Goal: Task Accomplishment & Management: Use online tool/utility

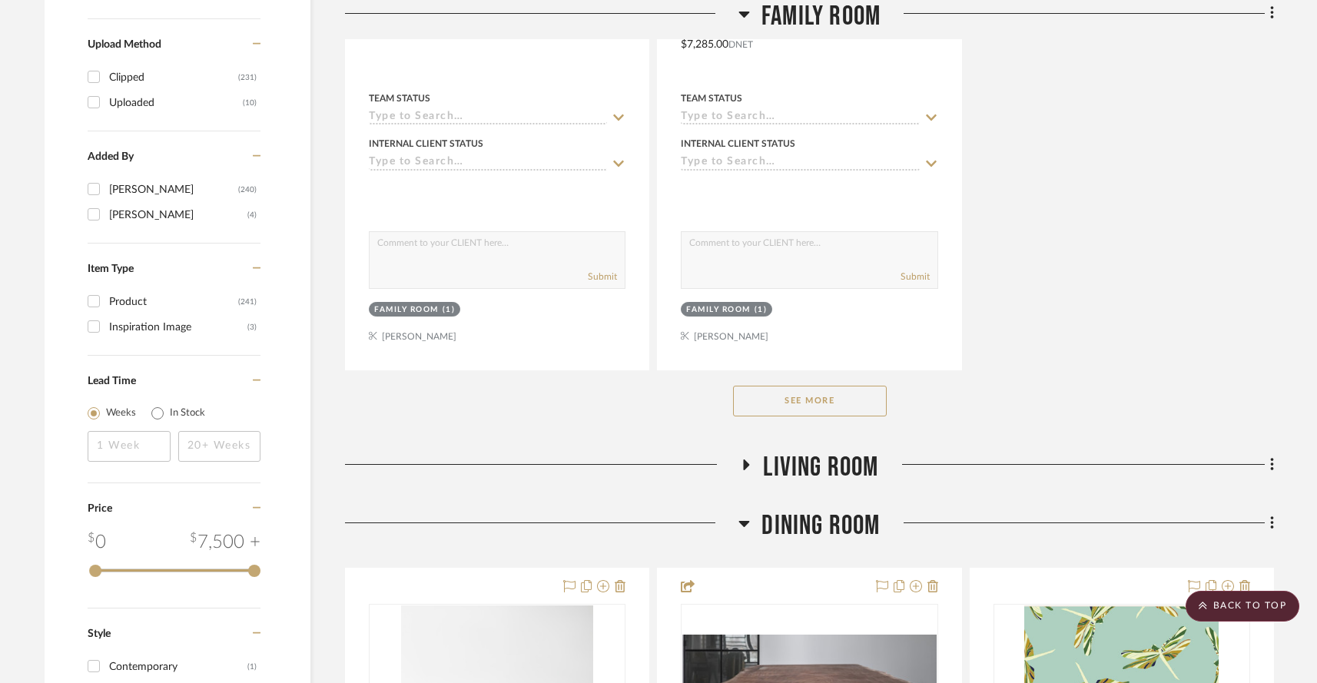
scroll to position [2270, 0]
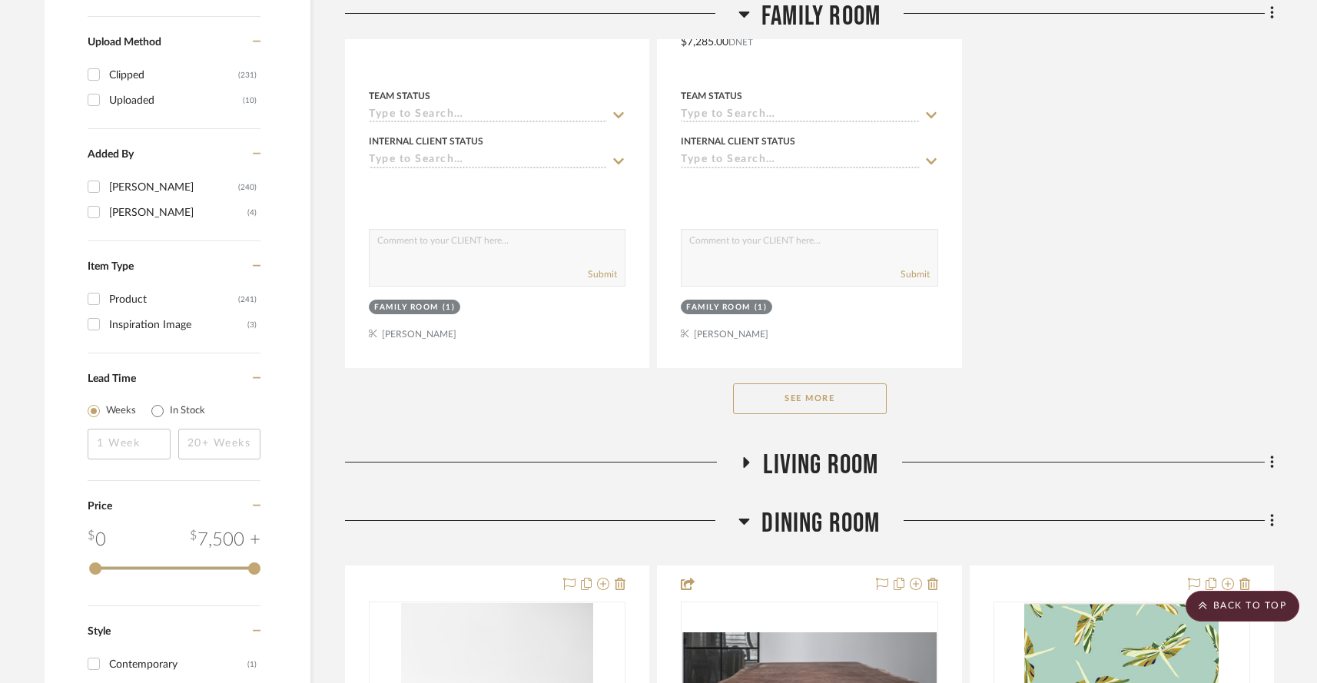
click at [792, 383] on button "See More" at bounding box center [810, 398] width 154 height 31
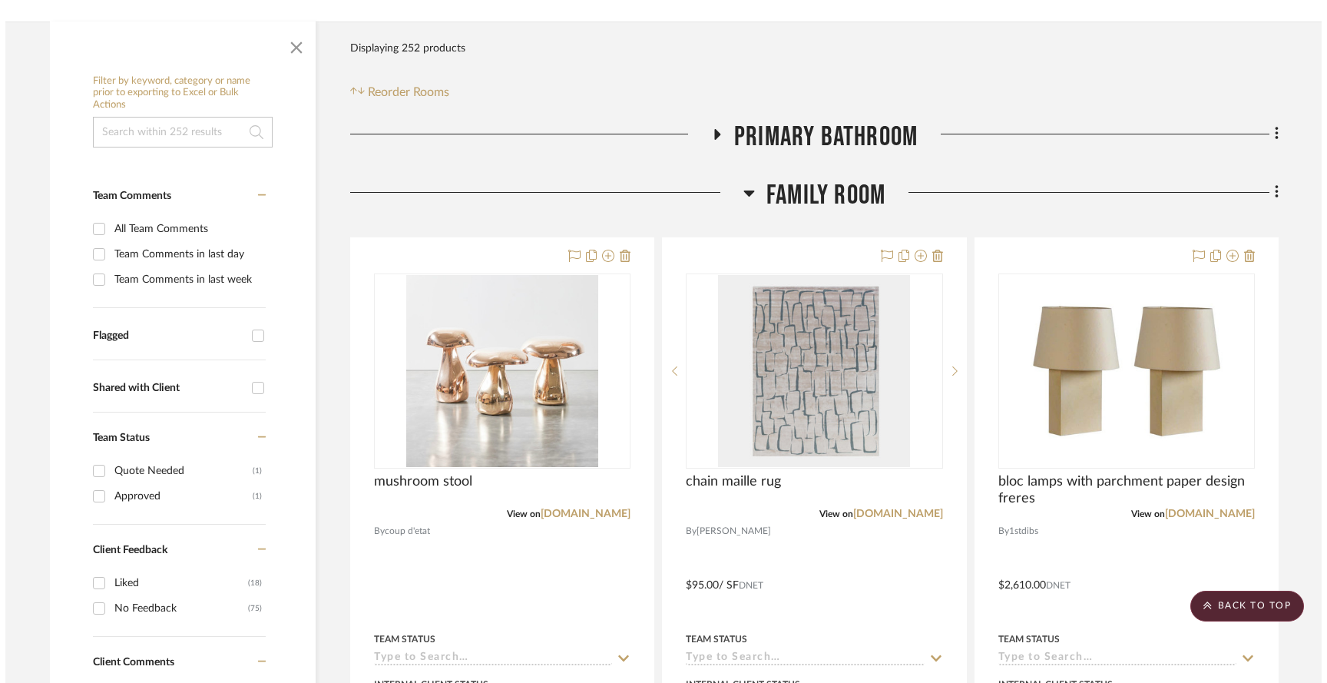
scroll to position [0, 0]
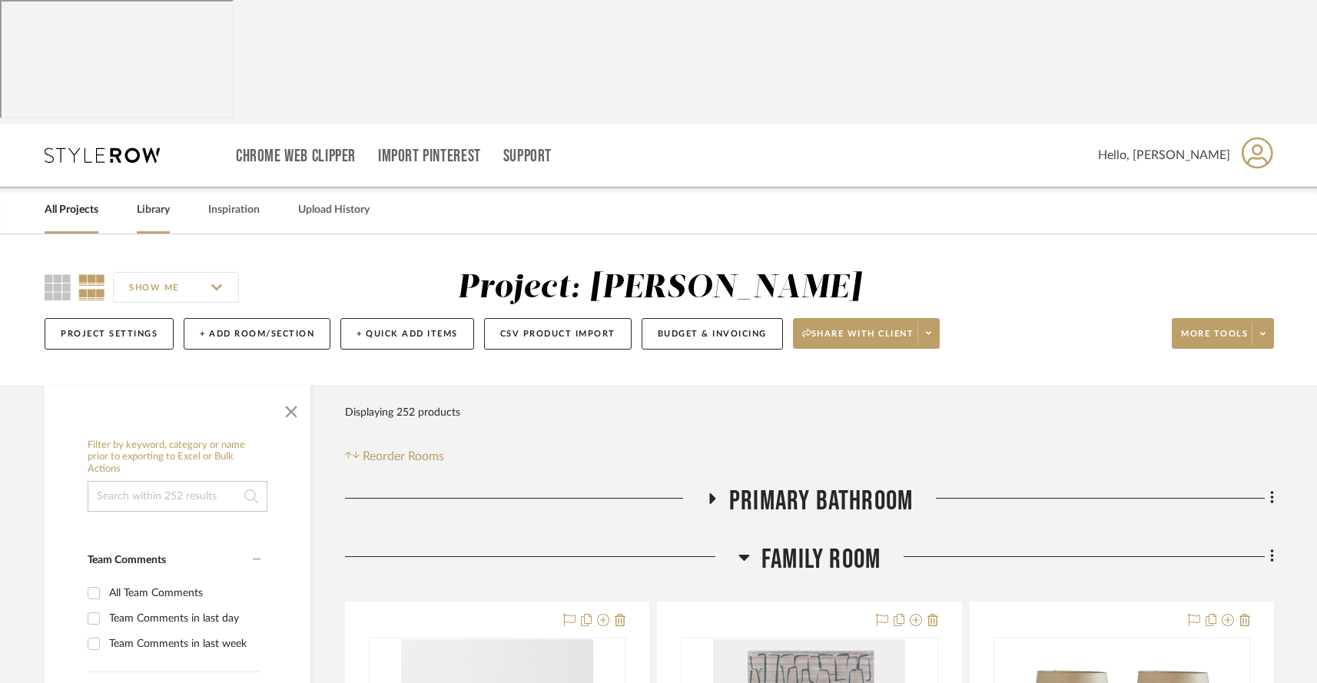
click at [149, 200] on link "Library" at bounding box center [153, 210] width 33 height 21
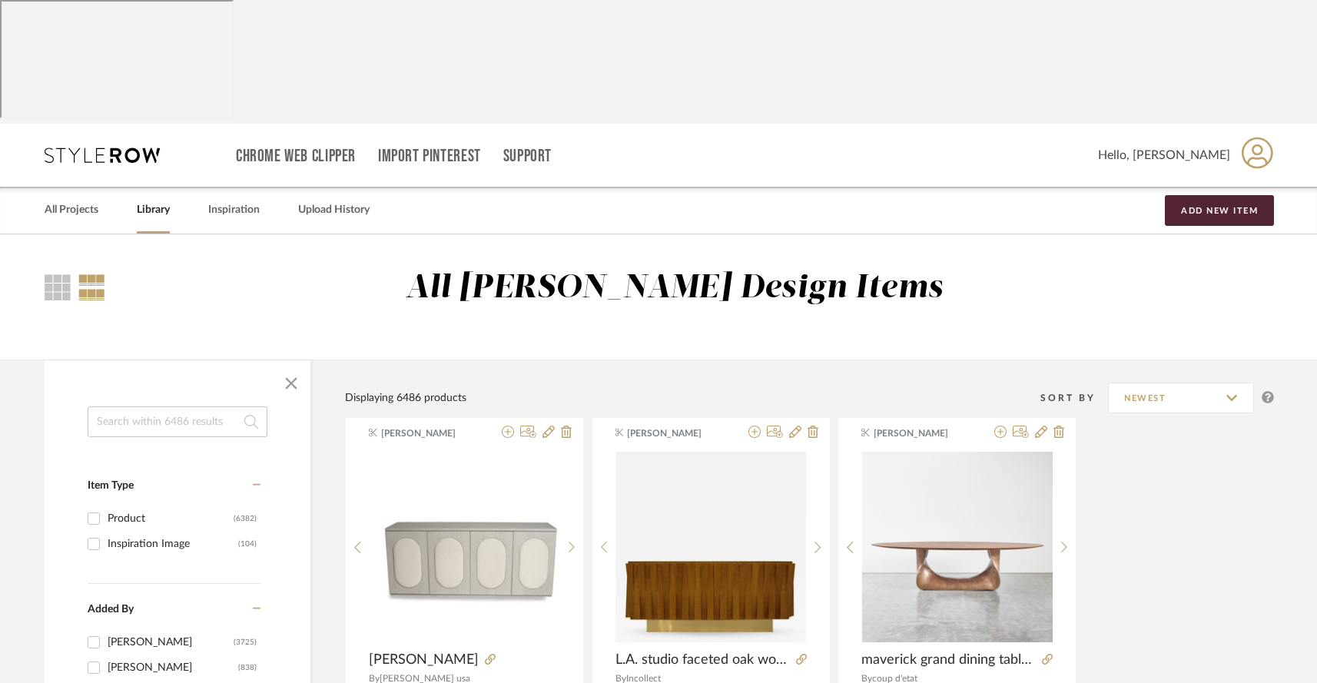
click at [140, 406] on input at bounding box center [178, 421] width 180 height 31
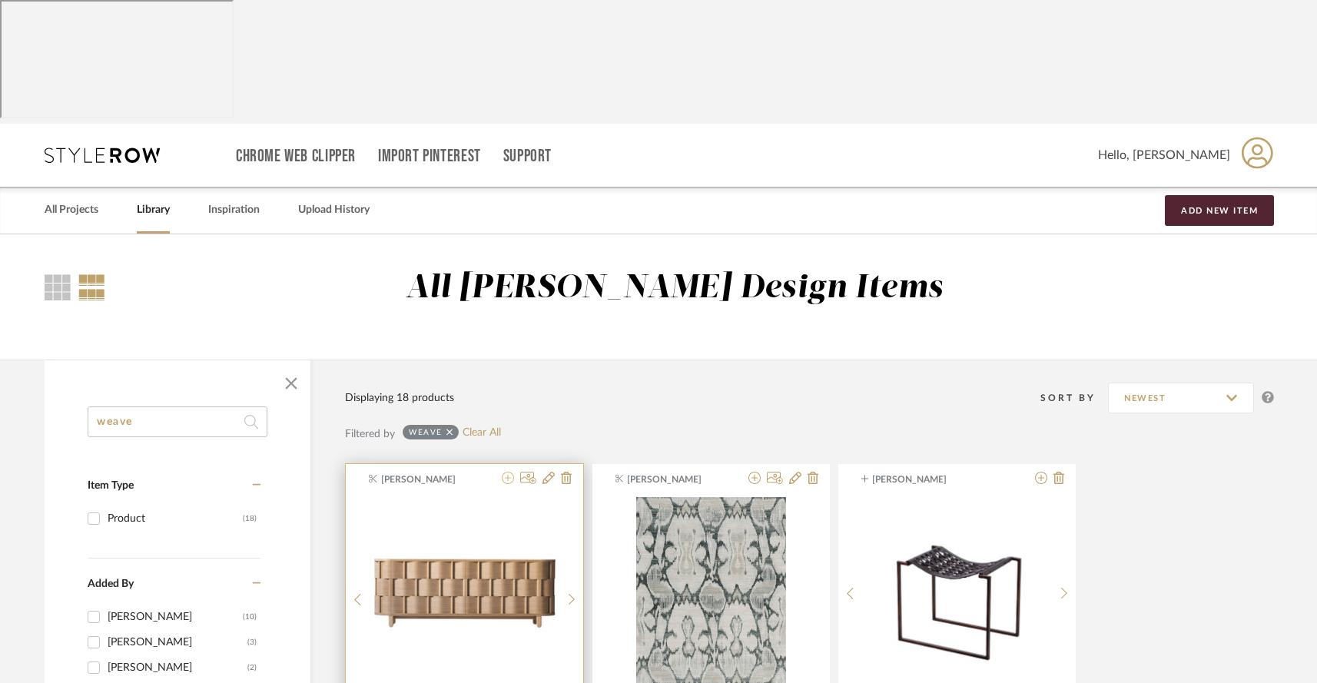
type input "weave"
click at [509, 472] on icon at bounding box center [508, 478] width 12 height 12
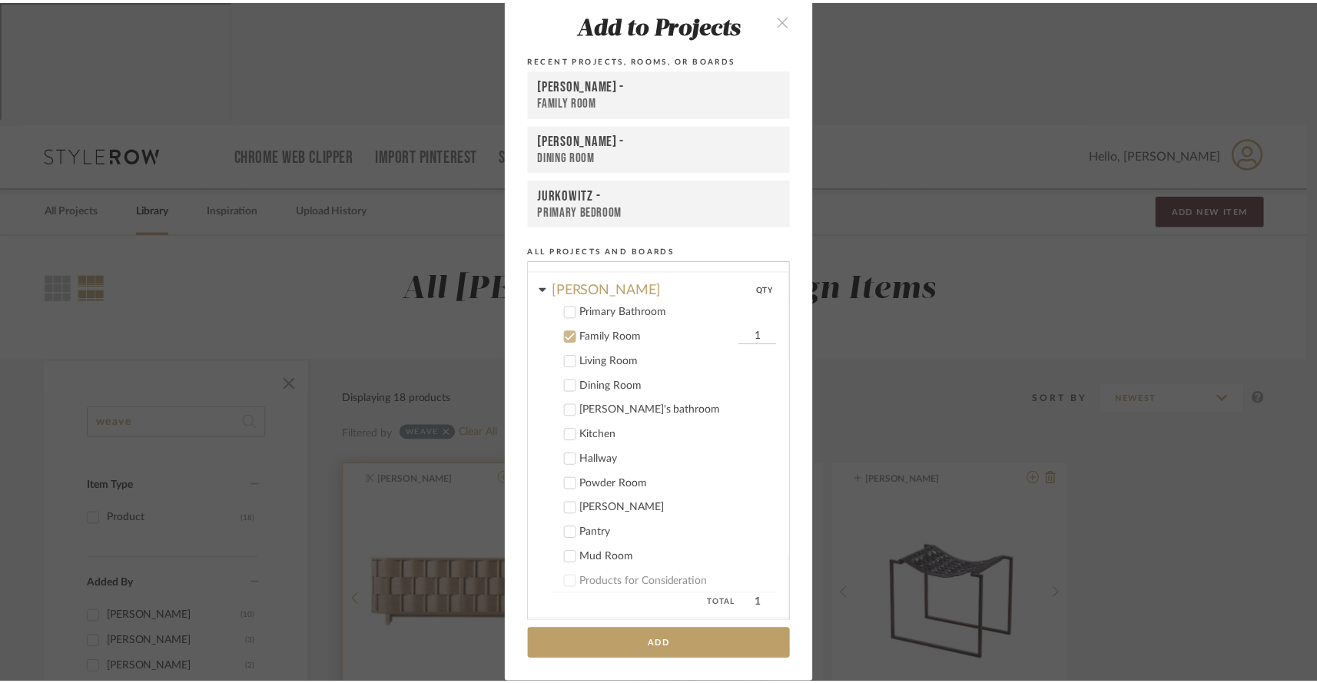
scroll to position [107, 0]
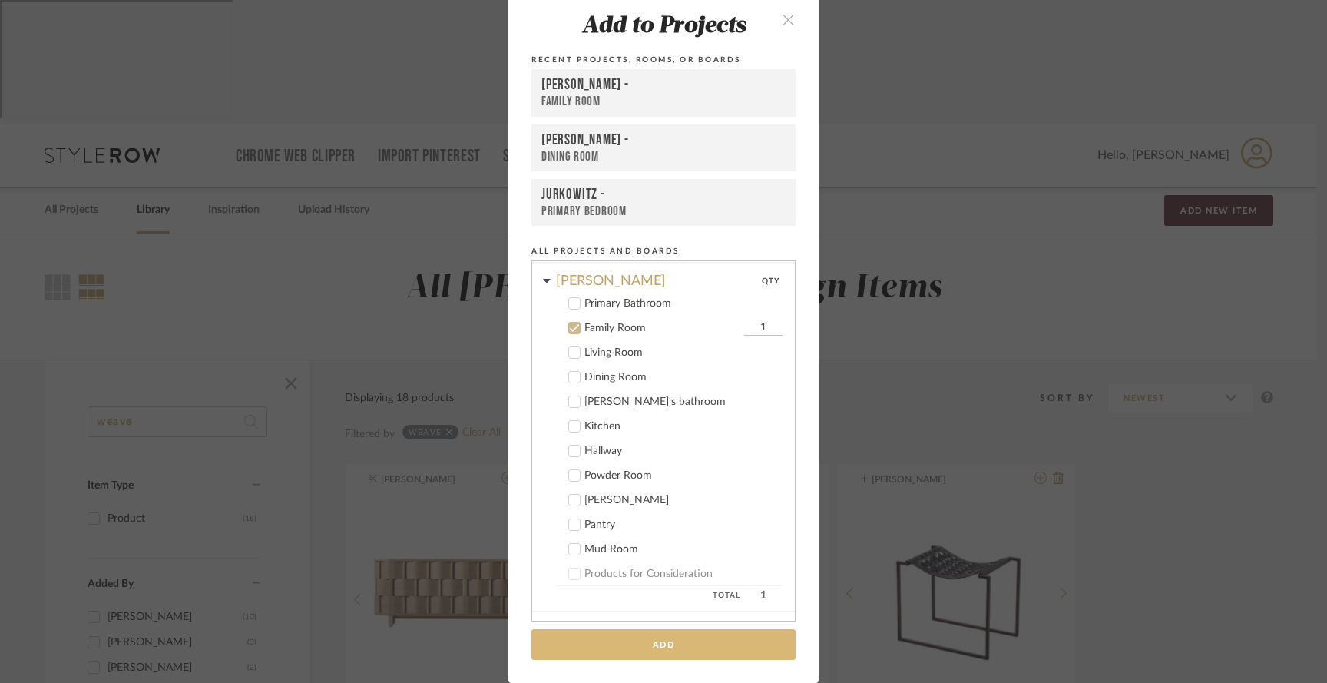
click at [611, 645] on button "Add" at bounding box center [664, 644] width 264 height 31
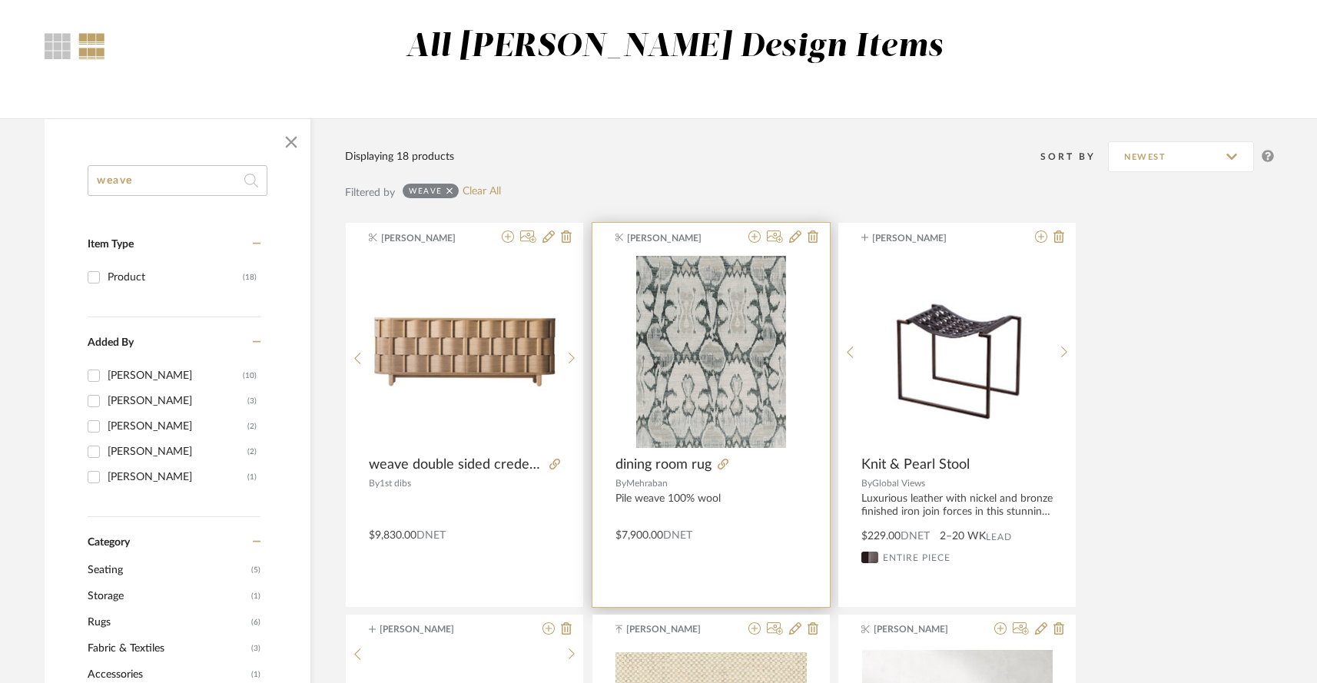
scroll to position [232, 0]
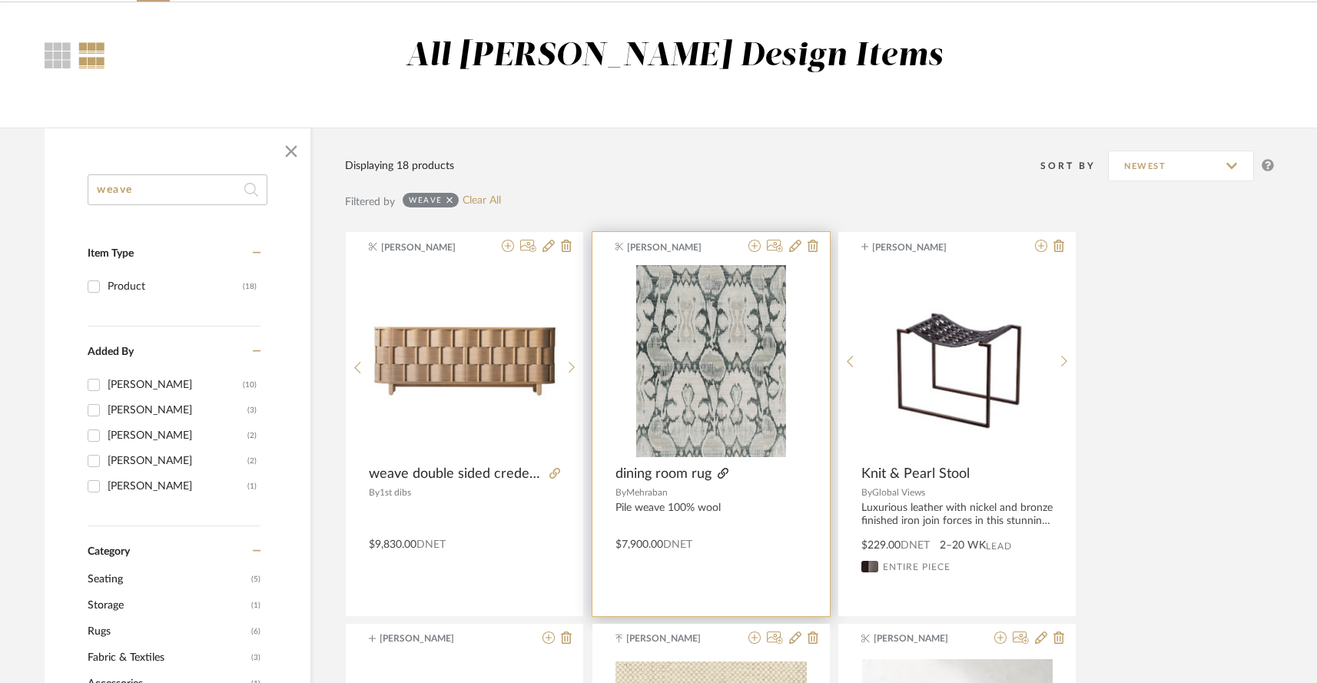
click at [725, 468] on icon at bounding box center [722, 473] width 11 height 11
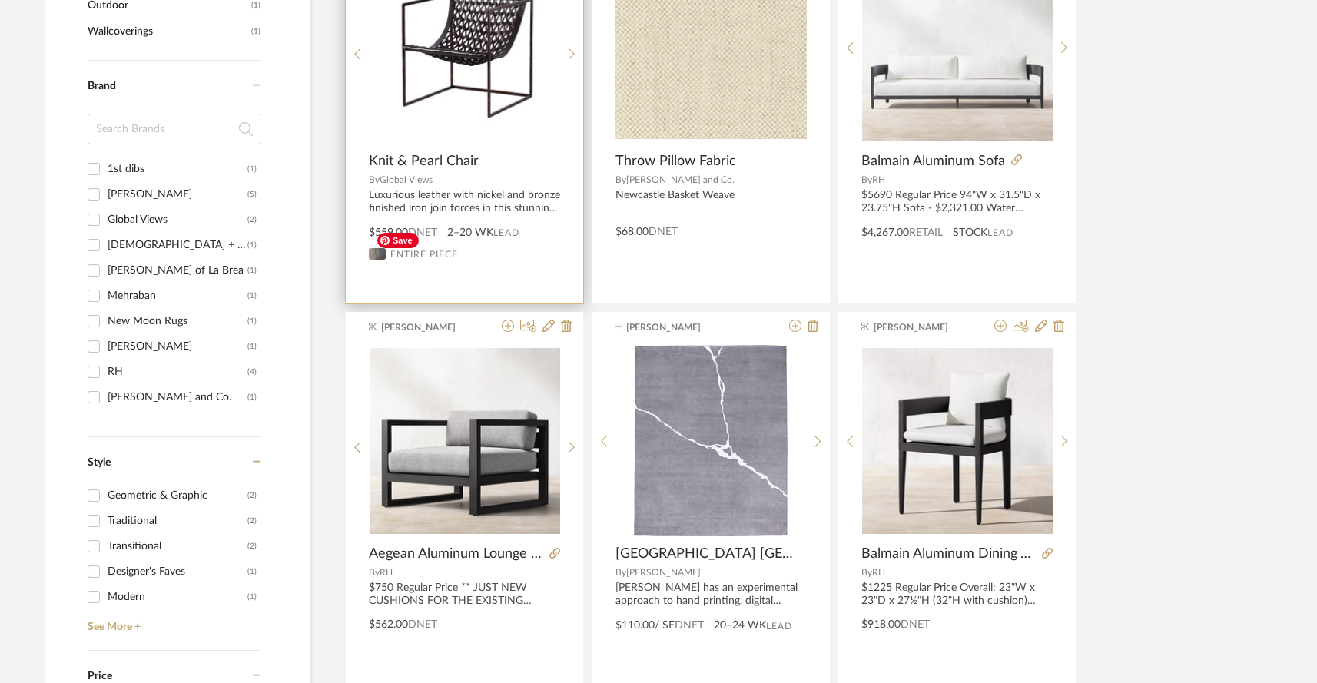
scroll to position [937, 0]
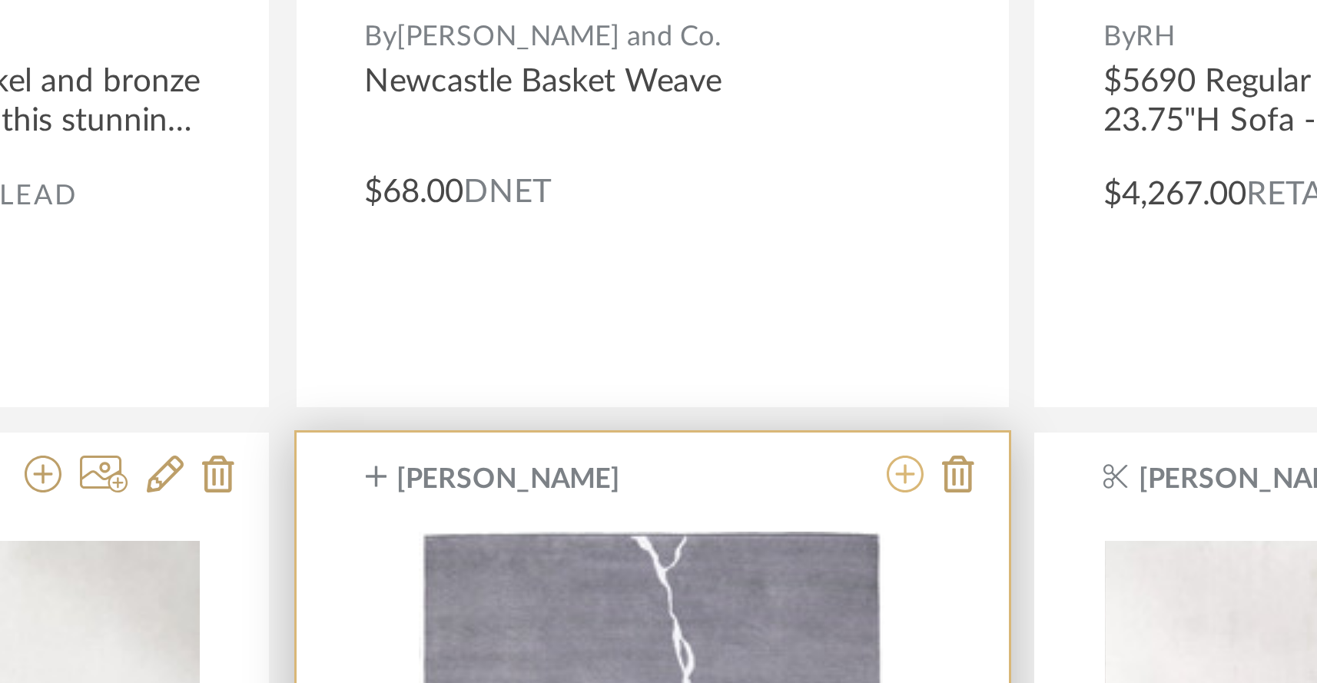
click at [796, 319] on icon at bounding box center [795, 325] width 12 height 12
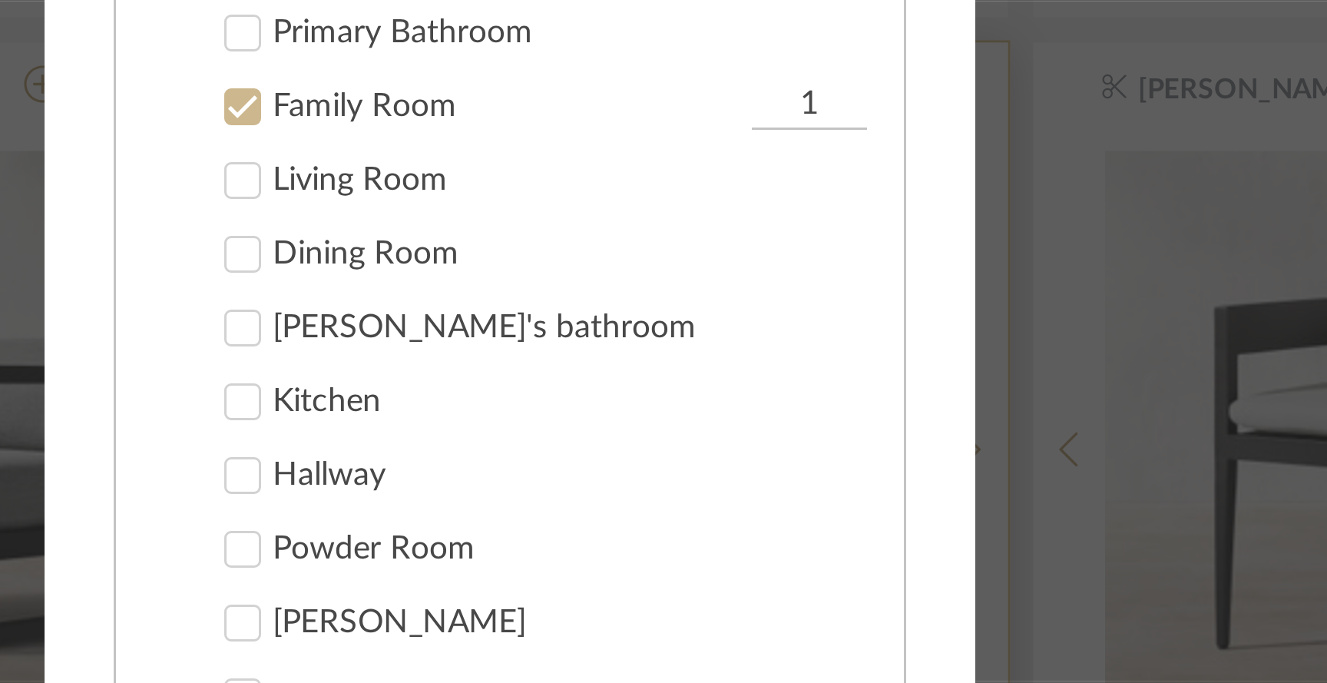
scroll to position [107, 0]
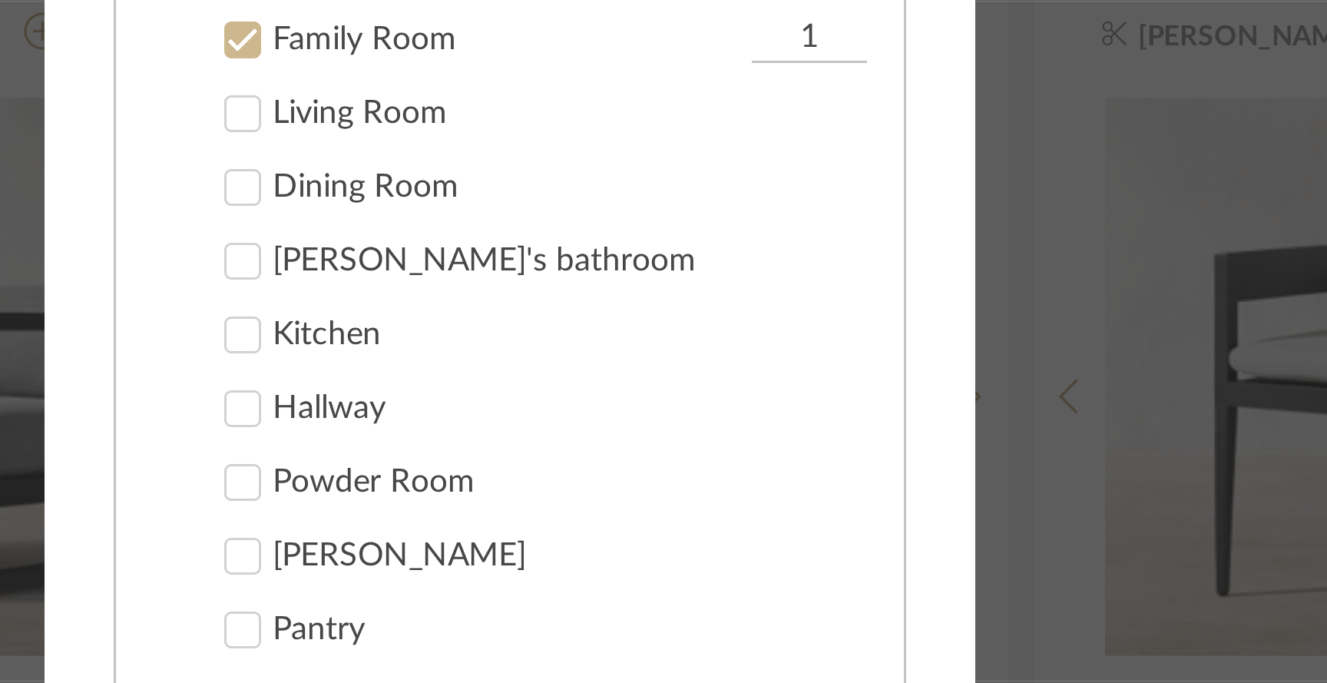
click at [572, 377] on icon at bounding box center [574, 377] width 11 height 11
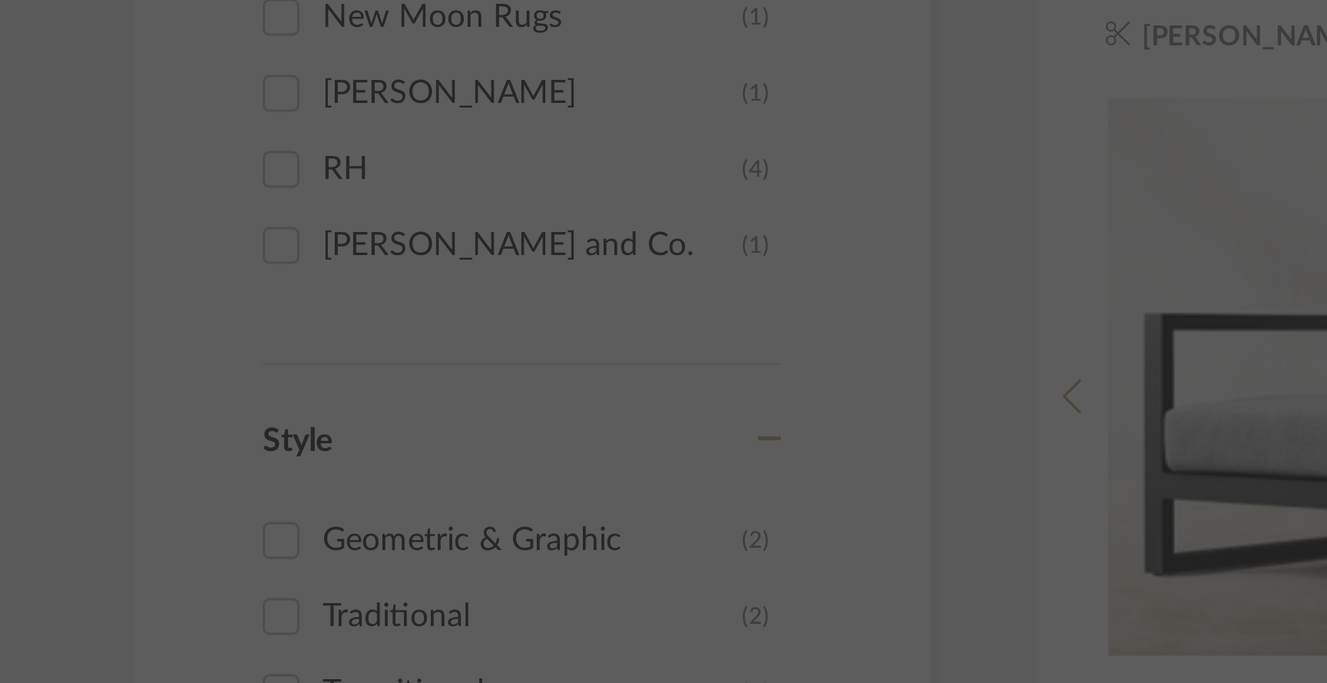
scroll to position [0, 0]
click at [190, 364] on div "Add to Projects Recent Projects, Rooms, or Boards [PERSON_NAME] - Family Room […" at bounding box center [663, 341] width 1327 height 683
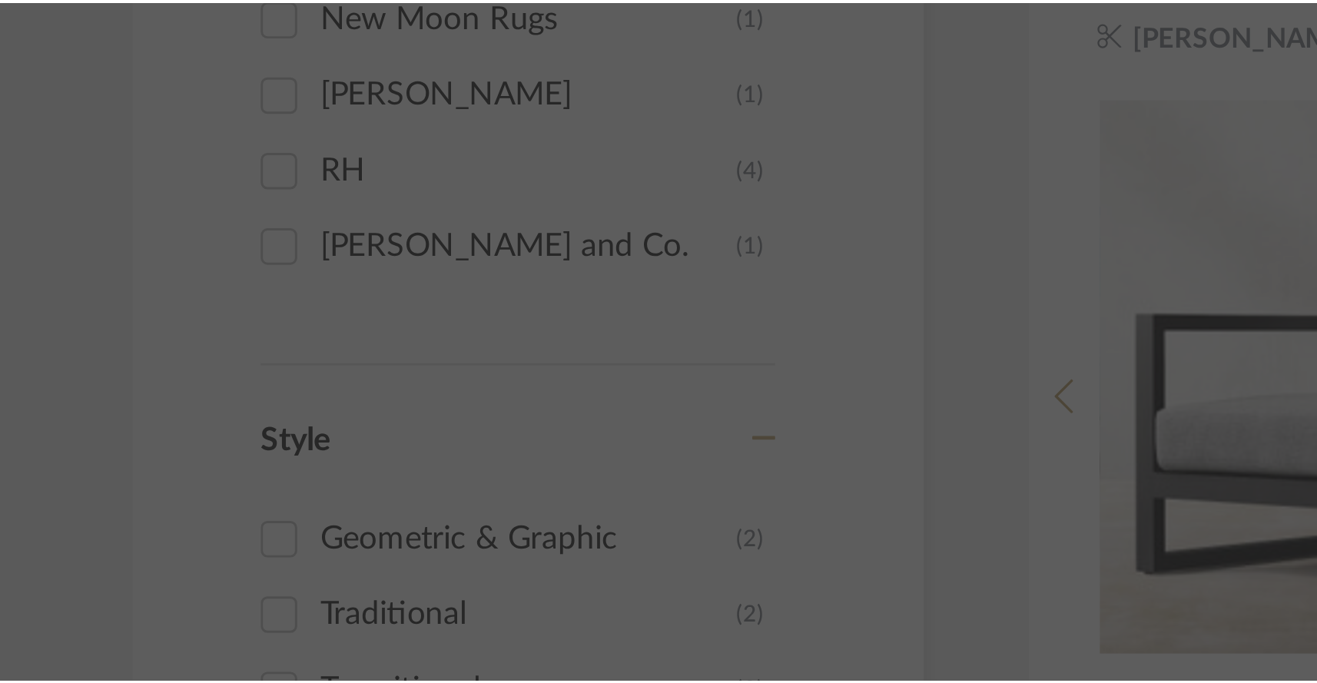
scroll to position [937, 0]
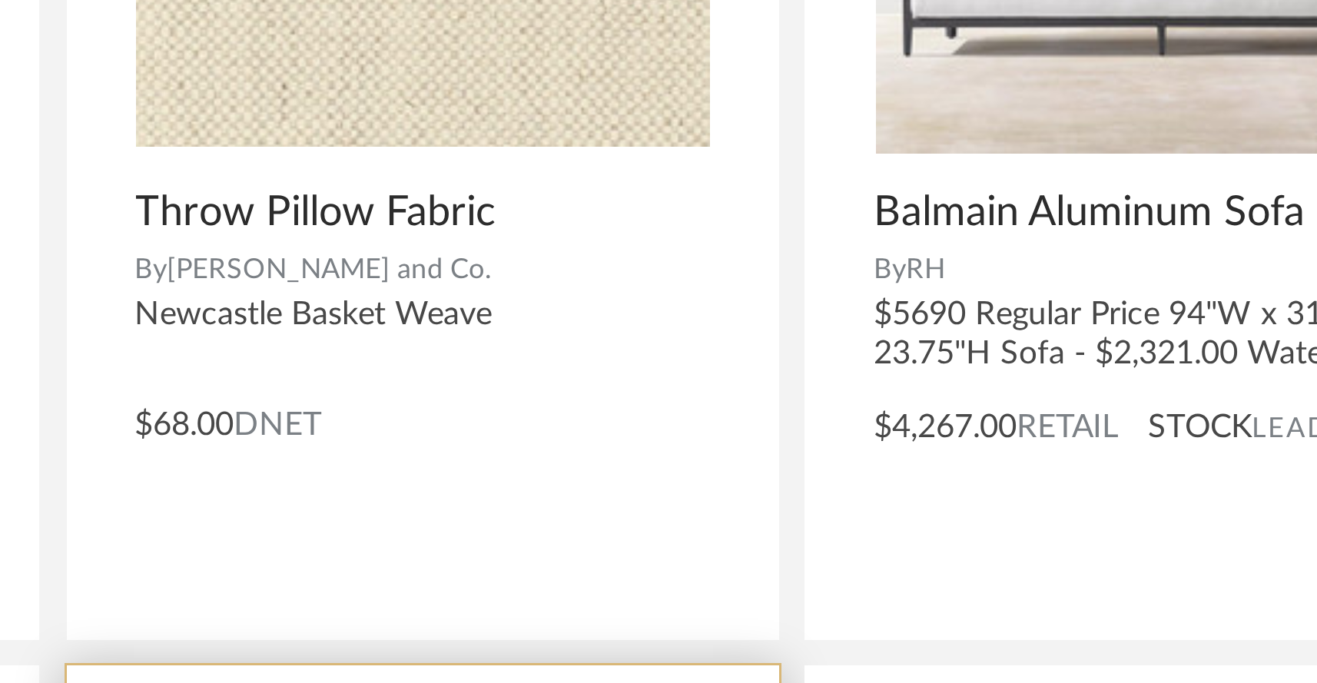
click at [794, 319] on icon at bounding box center [795, 325] width 12 height 12
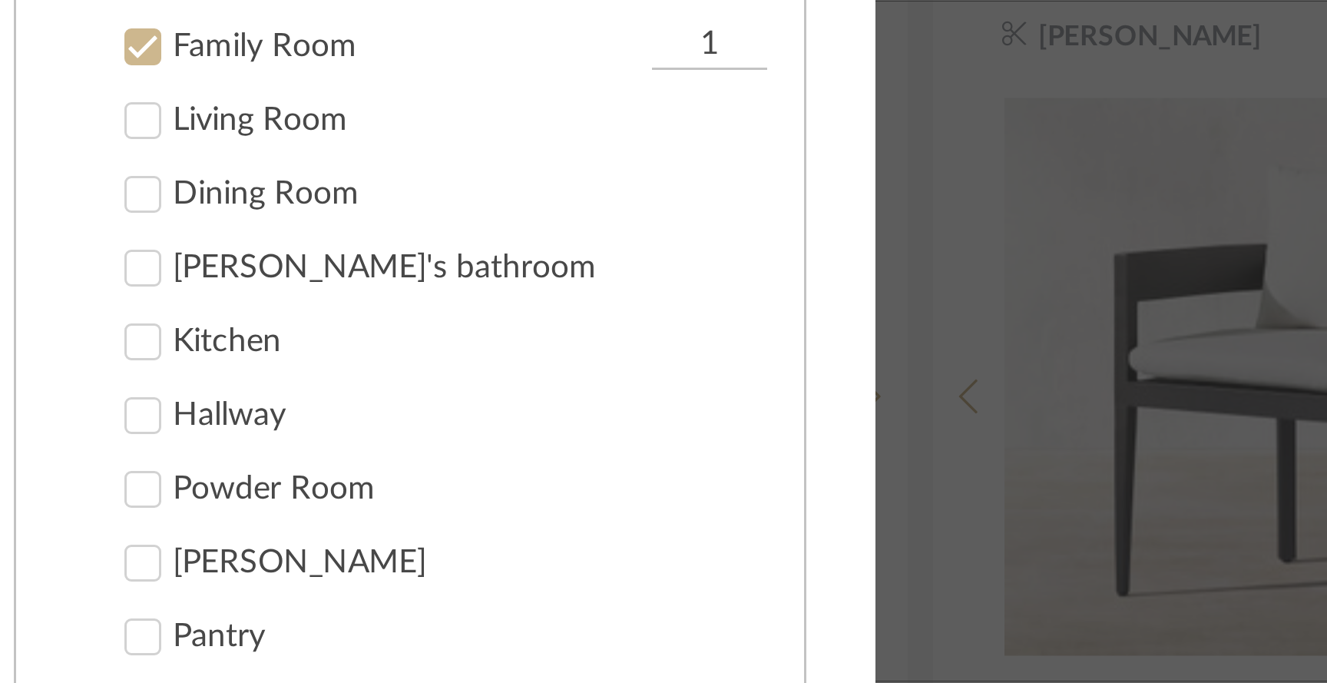
scroll to position [0, 0]
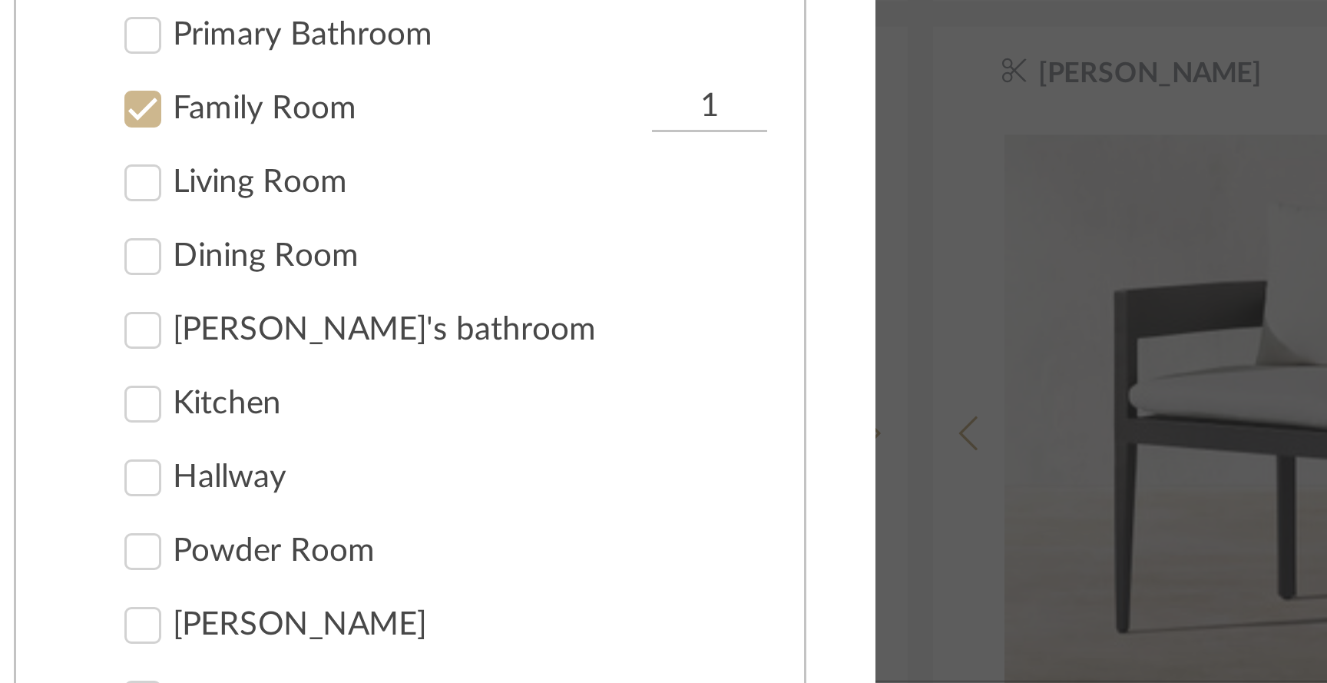
click at [570, 340] on icon at bounding box center [575, 340] width 10 height 8
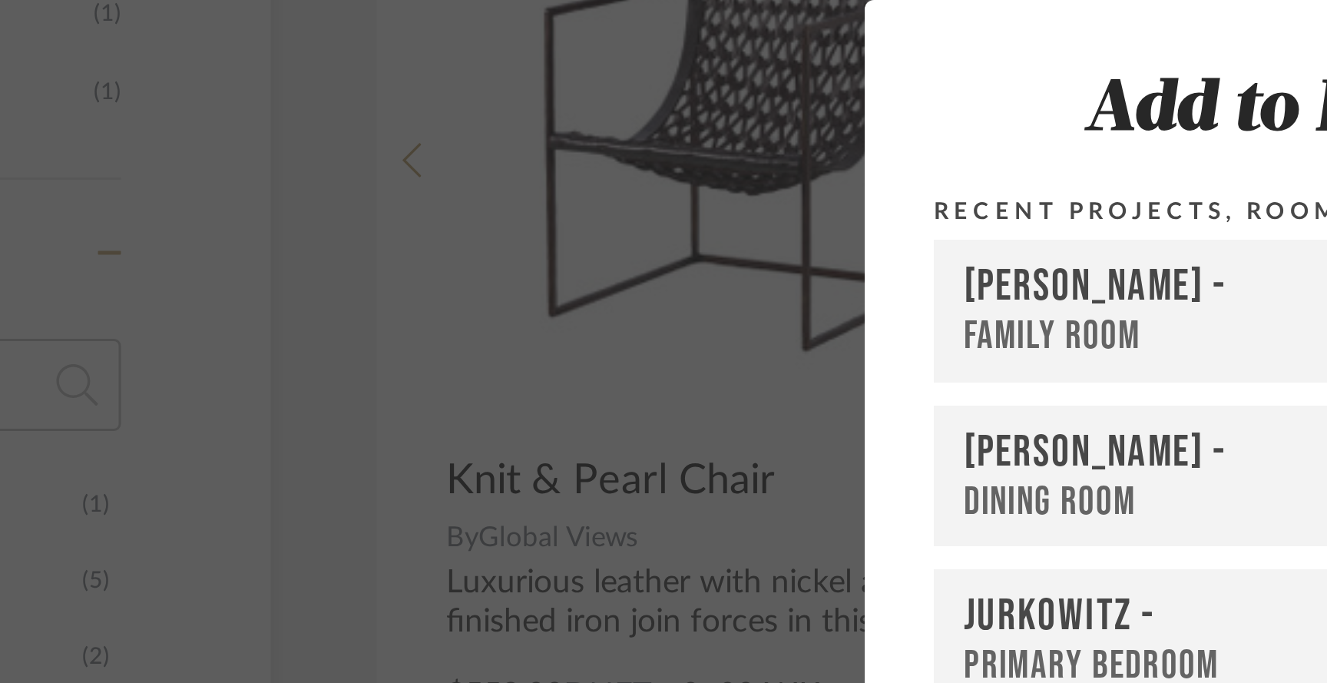
click at [558, 148] on div "[PERSON_NAME] -" at bounding box center [664, 151] width 244 height 18
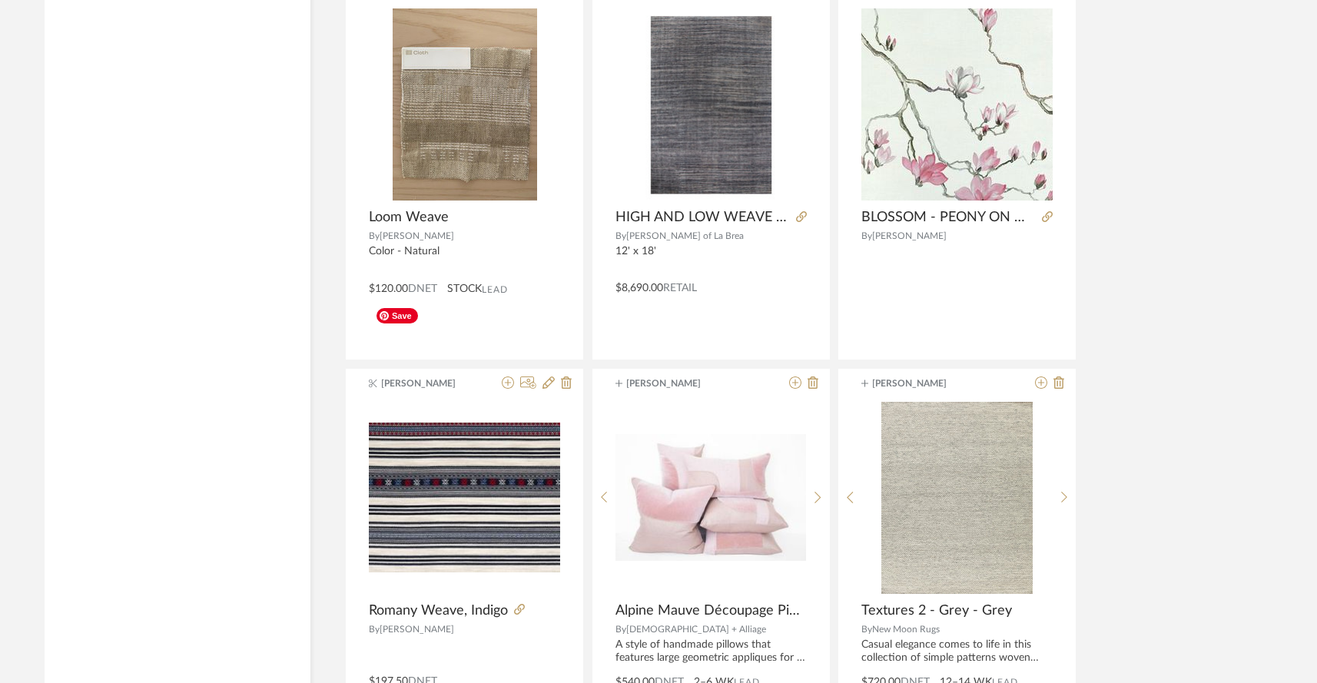
scroll to position [2107, 0]
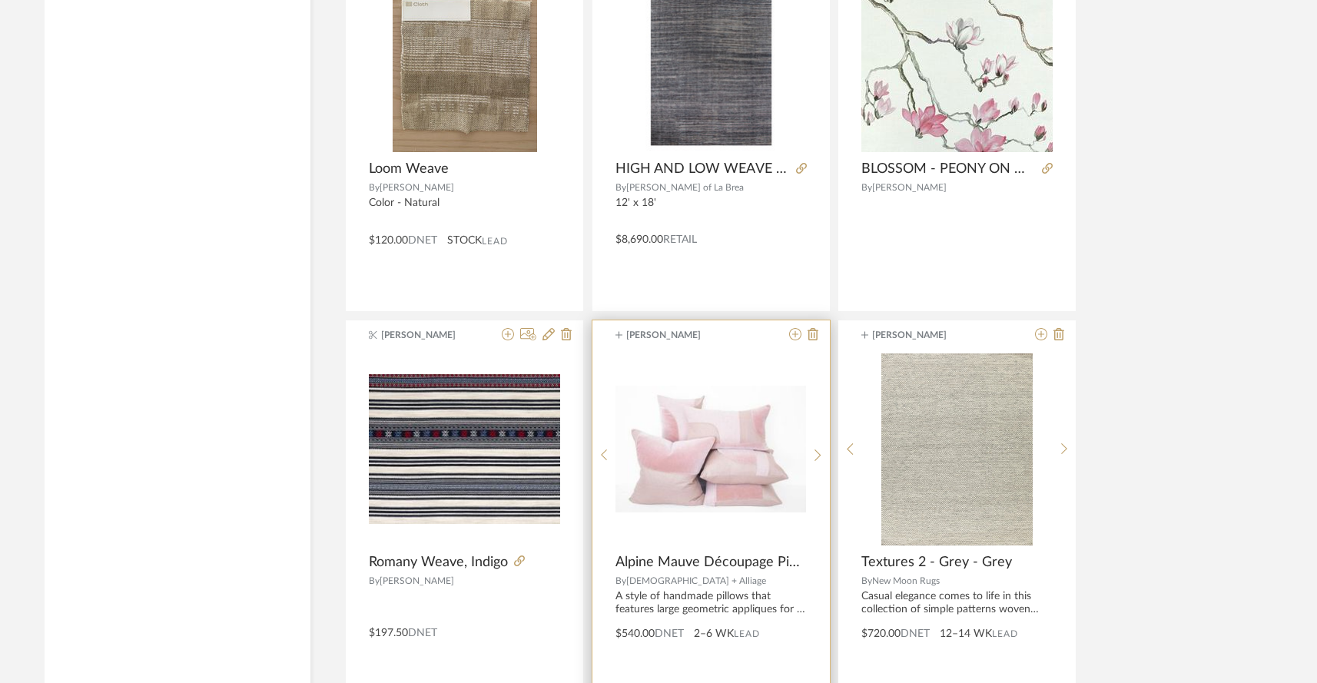
click at [685, 392] on div "0" at bounding box center [710, 449] width 191 height 192
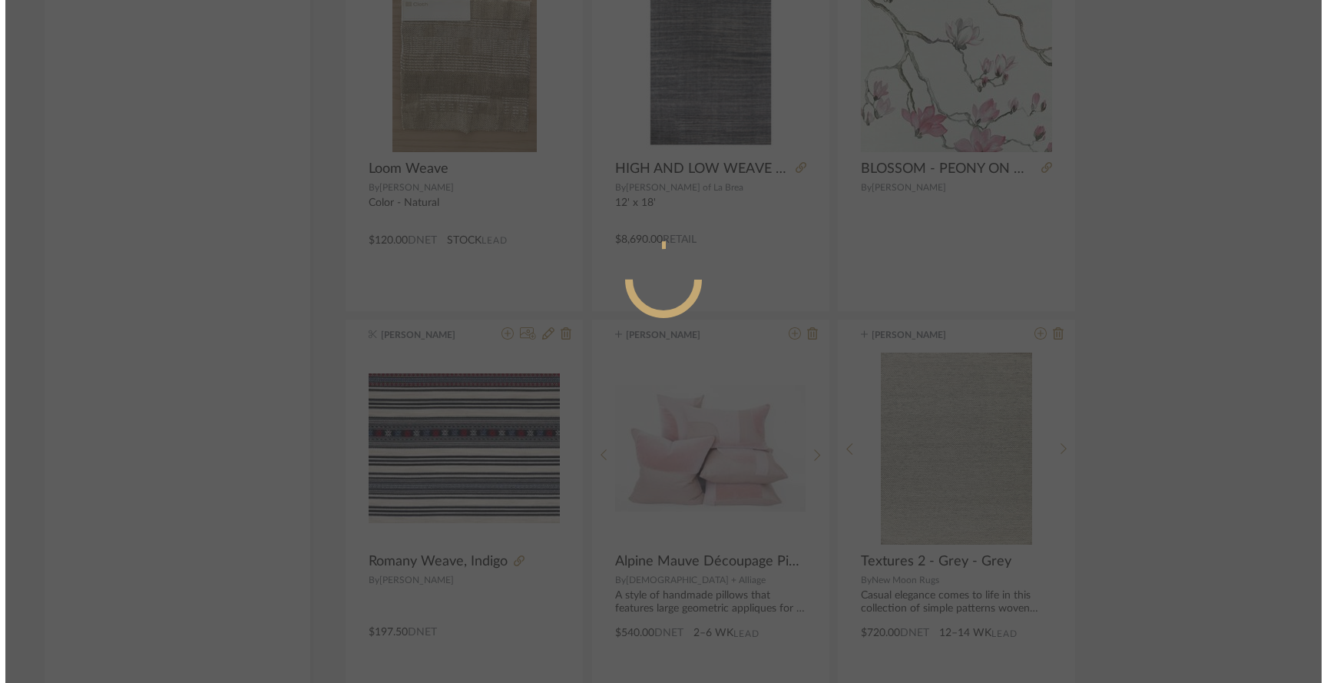
scroll to position [0, 0]
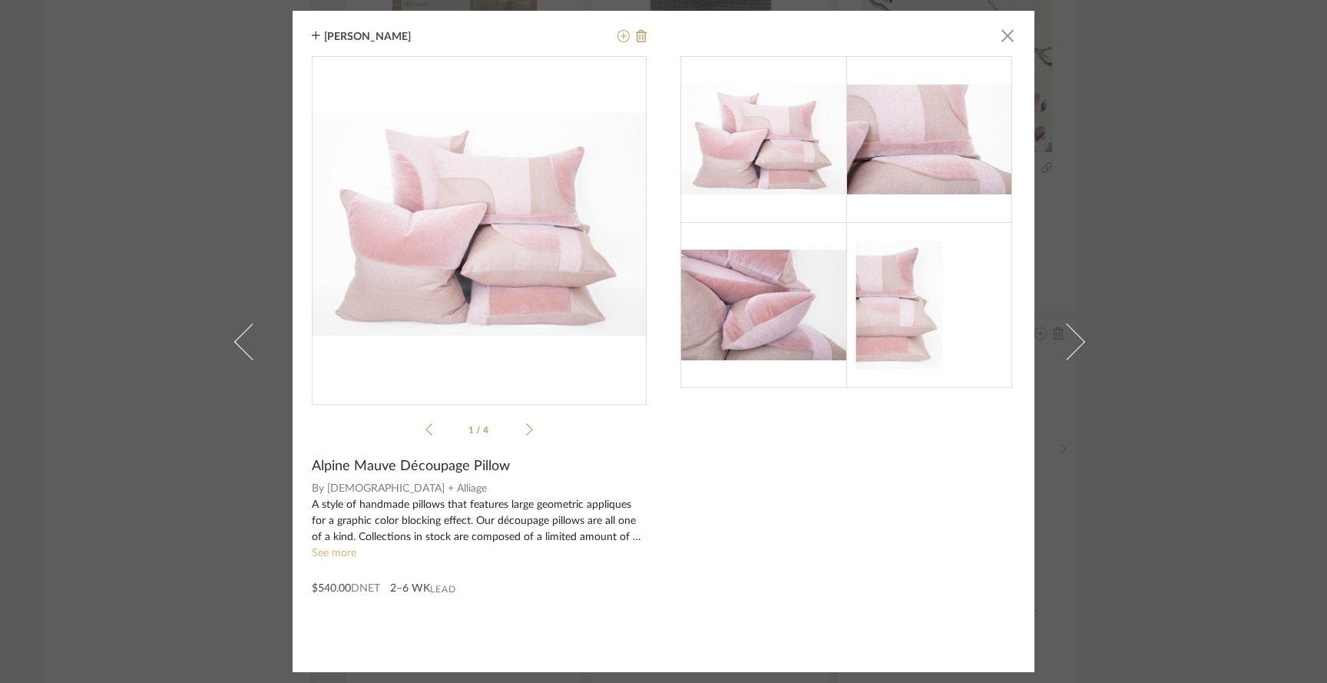
click at [335, 558] on link "See more" at bounding box center [334, 553] width 45 height 11
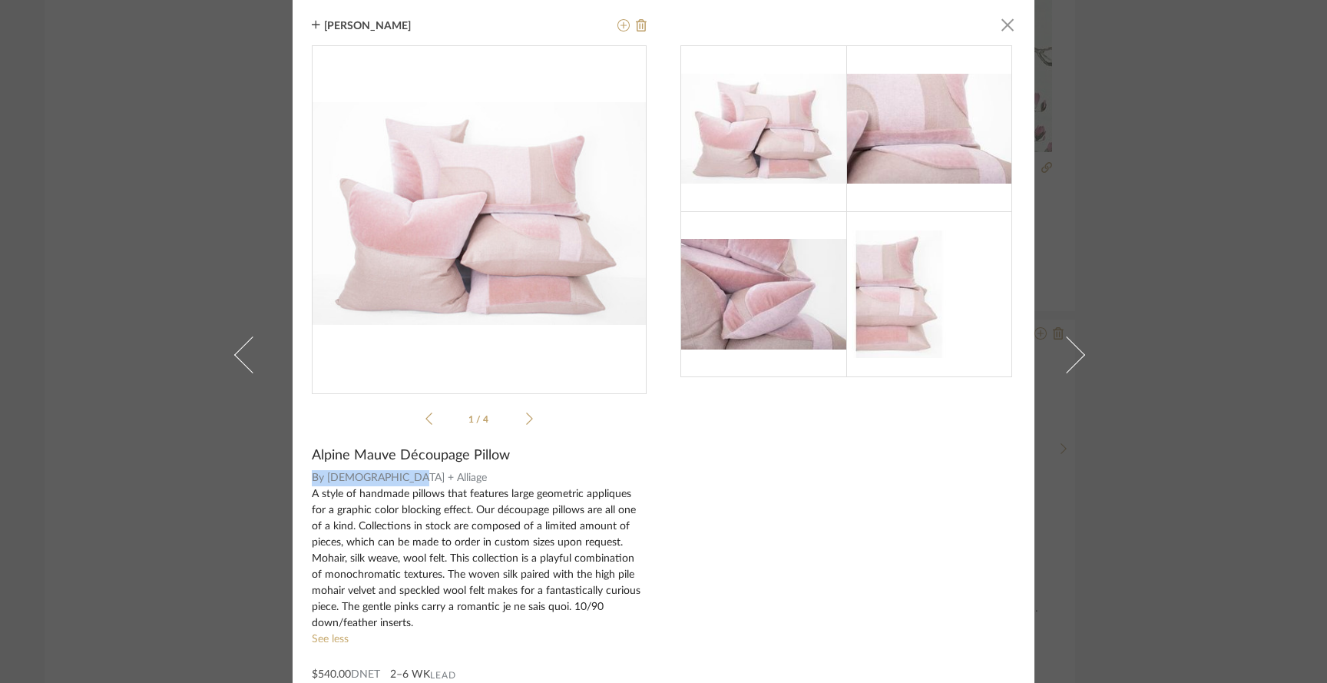
drag, startPoint x: 391, startPoint y: 481, endPoint x: 302, endPoint y: 475, distance: 89.3
click at [302, 475] on div "[PERSON_NAME] × 1 / 4 Alpine Mauve Découpage Pillow By Laine + Alliage A style …" at bounding box center [664, 354] width 742 height 709
copy div "By [DEMOGRAPHIC_DATA] + Alliage"
